Goal: Information Seeking & Learning: Understand process/instructions

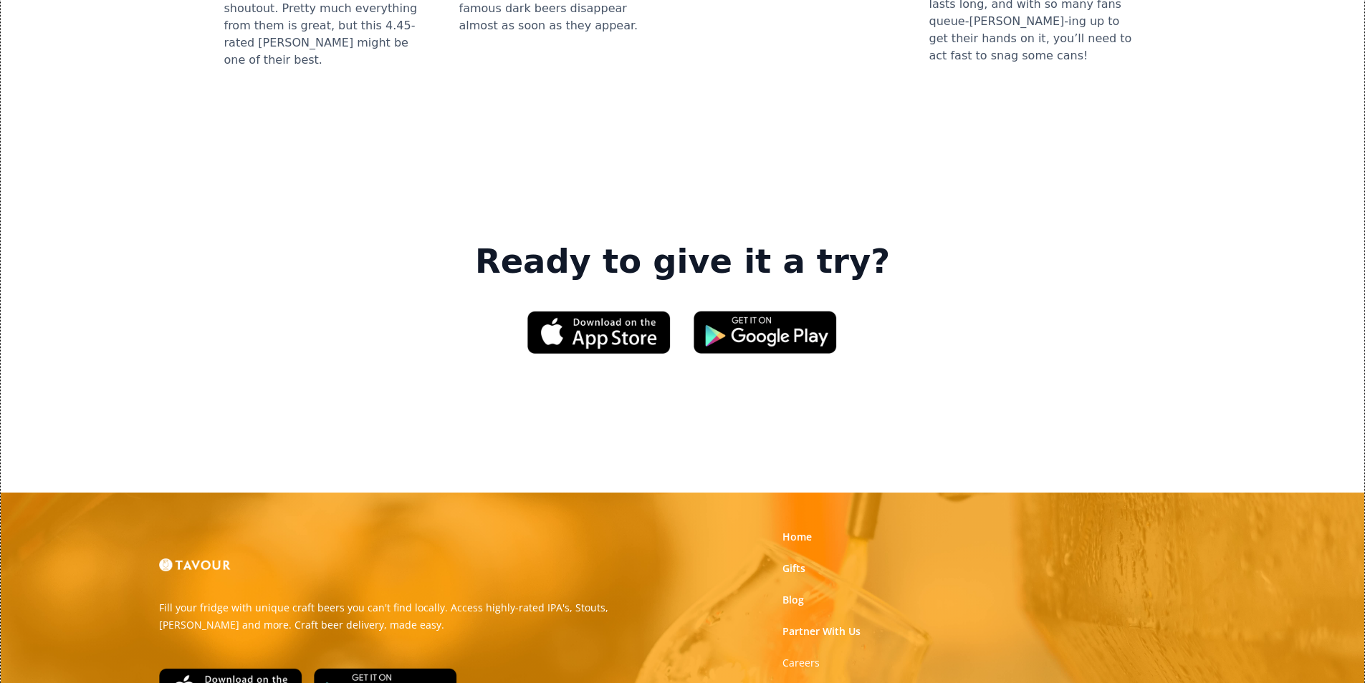
scroll to position [2077, 0]
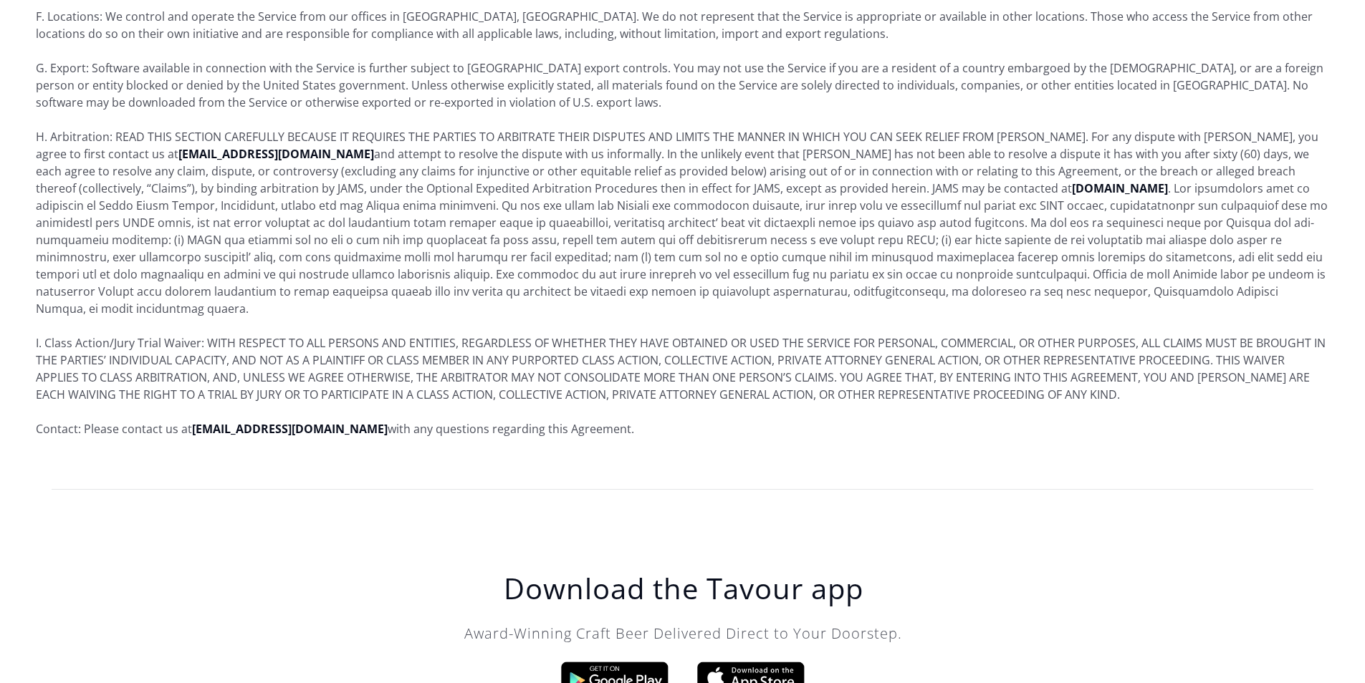
scroll to position [8718, 0]
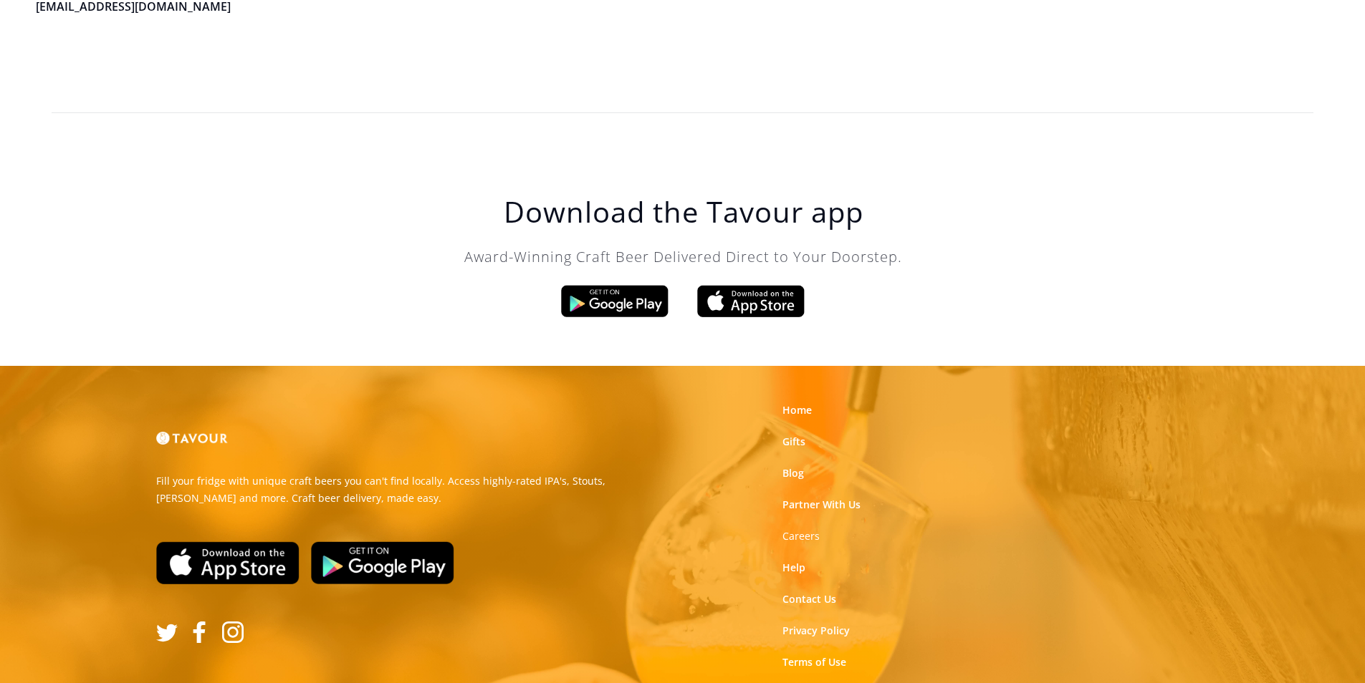
scroll to position [4079, 0]
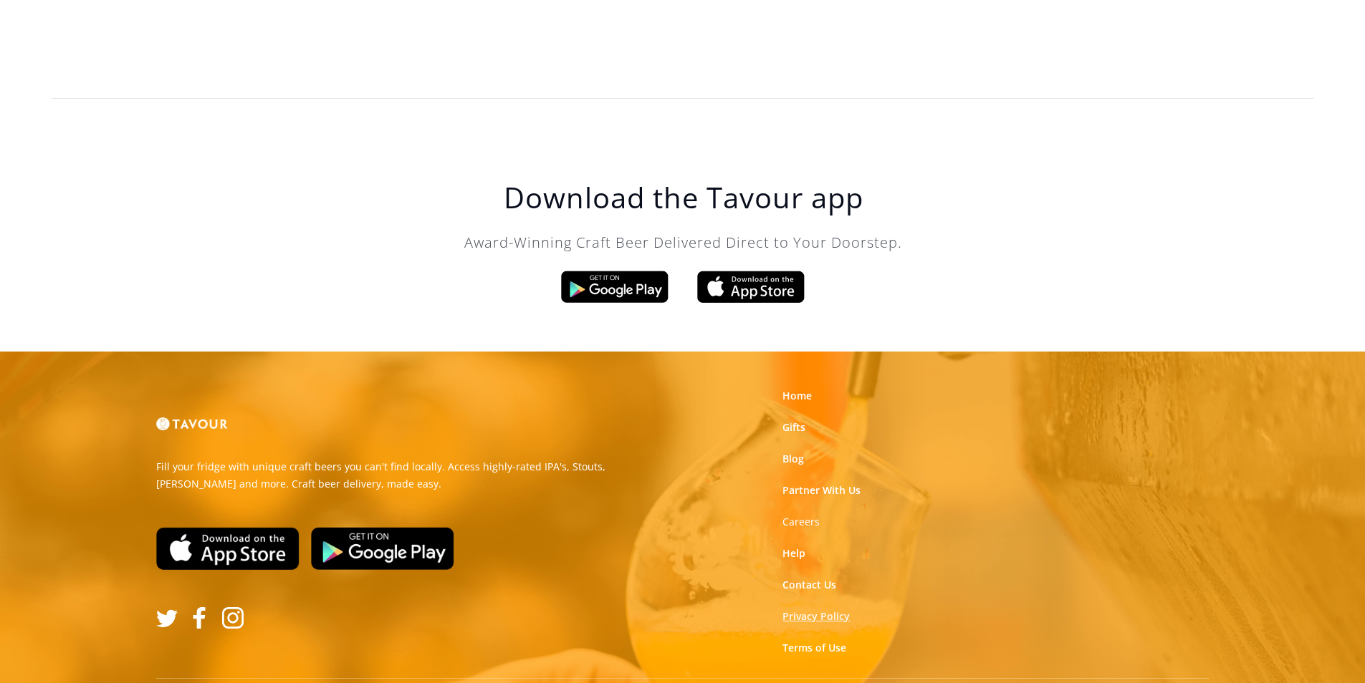
click at [807, 610] on link "Privacy Policy" at bounding box center [815, 617] width 67 height 14
